Goal: Check status: Check status

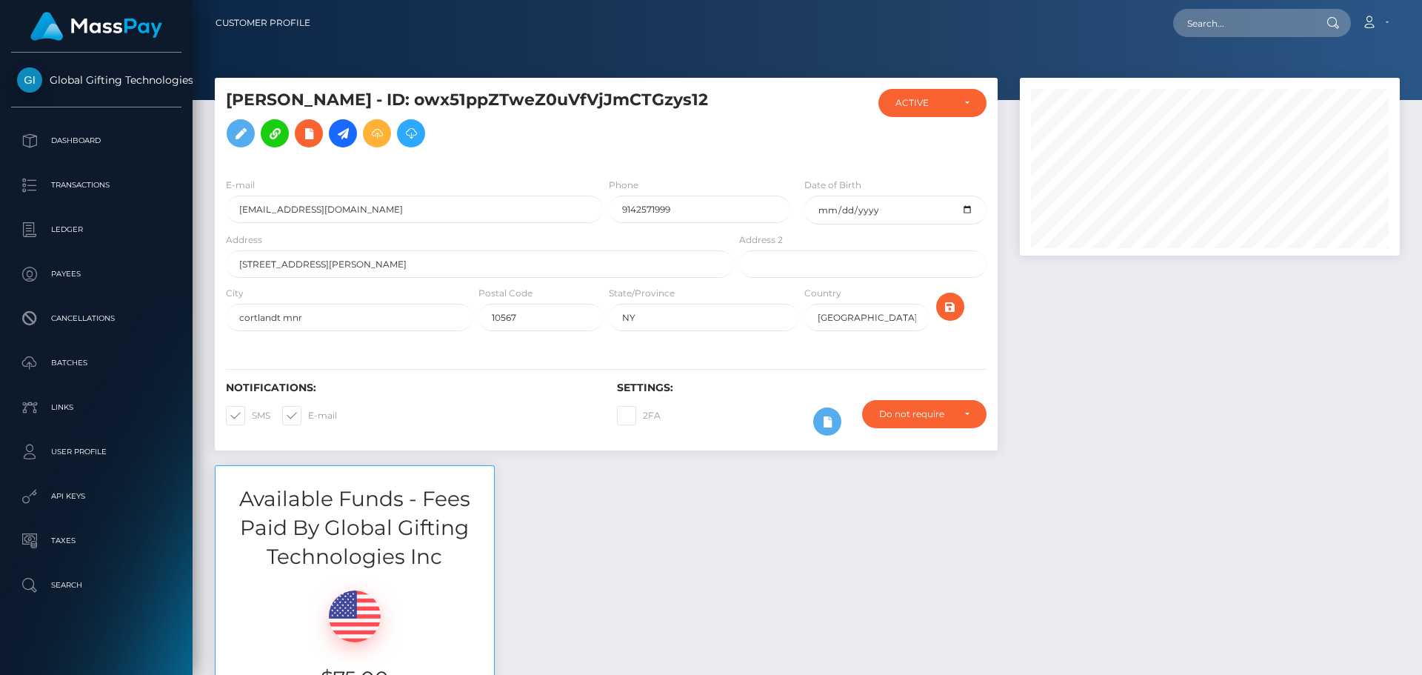
scroll to position [178, 381]
